Goal: Information Seeking & Learning: Find specific fact

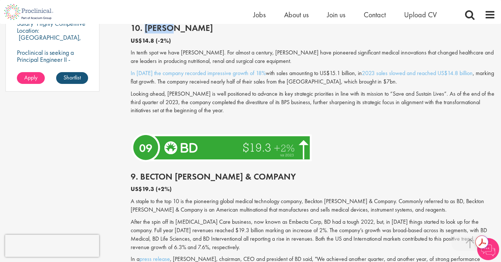
scroll to position [624, 0]
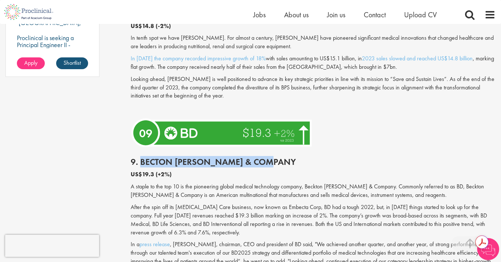
drag, startPoint x: 141, startPoint y: 158, endPoint x: 286, endPoint y: 161, distance: 145.5
click at [286, 161] on h2 "9. Becton [PERSON_NAME] & Company" at bounding box center [313, 162] width 365 height 10
copy h2 "Becton [PERSON_NAME] & Company"
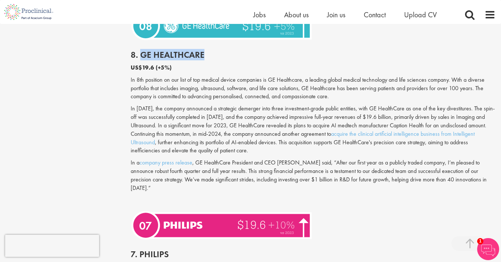
drag, startPoint x: 141, startPoint y: 51, endPoint x: 222, endPoint y: 55, distance: 81.3
click at [222, 55] on h2 "8. GE HealthCare" at bounding box center [313, 55] width 365 height 10
copy h2 "GE HealthCare"
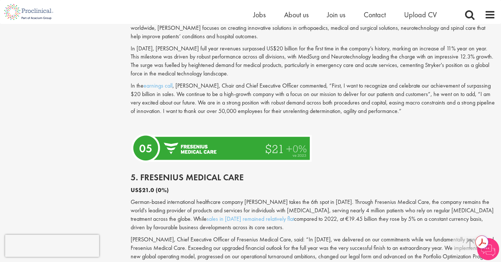
scroll to position [1354, 0]
click at [154, 173] on h2 "5. Fresenius Medical Care" at bounding box center [313, 178] width 365 height 10
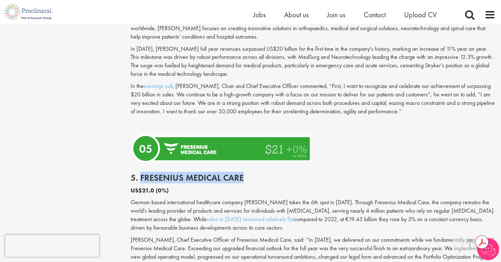
drag, startPoint x: 139, startPoint y: 168, endPoint x: 262, endPoint y: 168, distance: 122.7
click at [262, 173] on h2 "5. Fresenius Medical Care" at bounding box center [313, 178] width 365 height 10
copy h2 "Fresenius Medical Care"
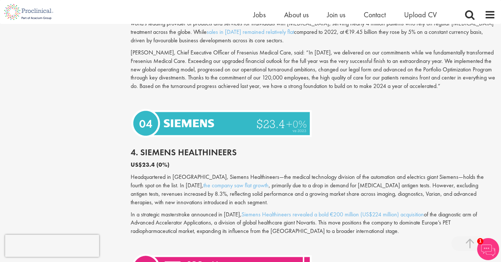
scroll to position [1540, 0]
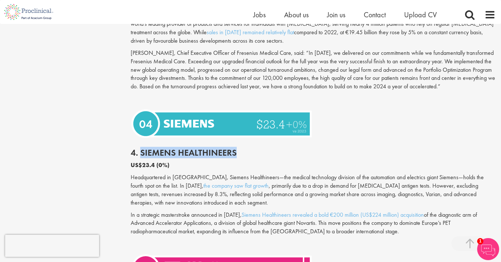
drag, startPoint x: 141, startPoint y: 144, endPoint x: 245, endPoint y: 144, distance: 104.7
click at [245, 148] on h2 "4. Siemens Healthineers" at bounding box center [313, 153] width 365 height 10
